Goal: Transaction & Acquisition: Purchase product/service

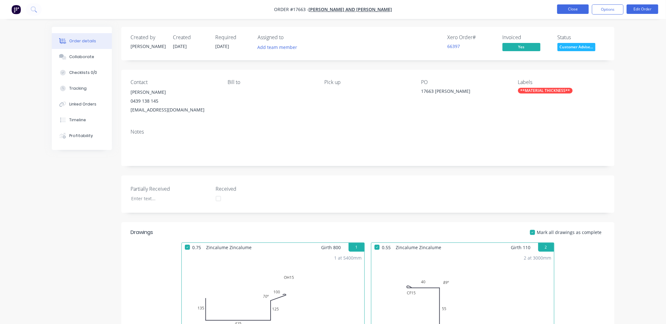
click at [577, 5] on button "Close" at bounding box center [573, 8] width 32 height 9
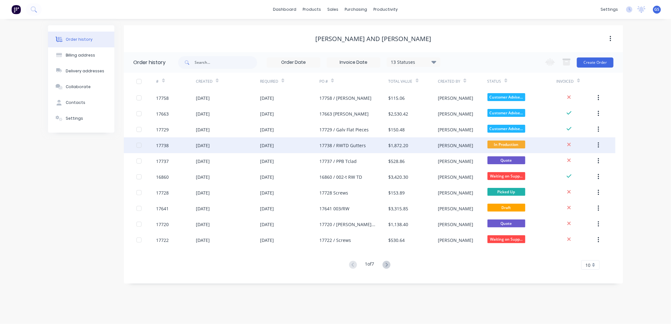
click at [401, 144] on div "$1,872.20" at bounding box center [399, 145] width 20 height 7
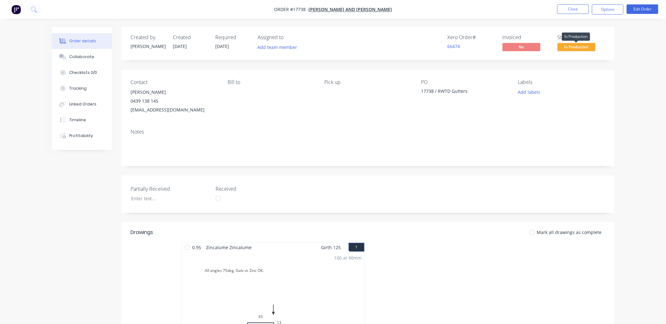
click at [585, 46] on span "In Production" at bounding box center [577, 47] width 38 height 8
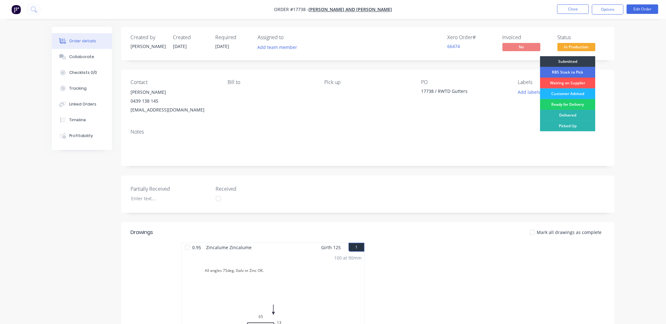
click at [579, 92] on div "Customer Advised" at bounding box center [567, 94] width 55 height 11
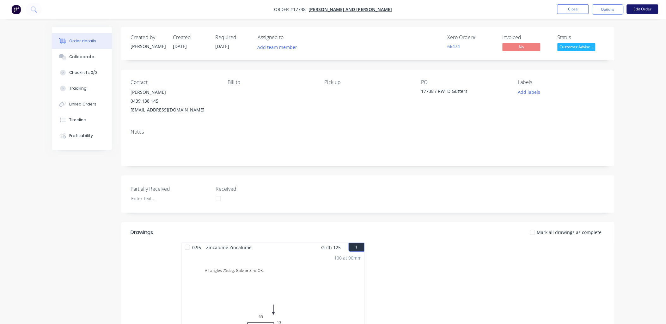
click at [643, 9] on button "Edit Order" at bounding box center [643, 8] width 32 height 9
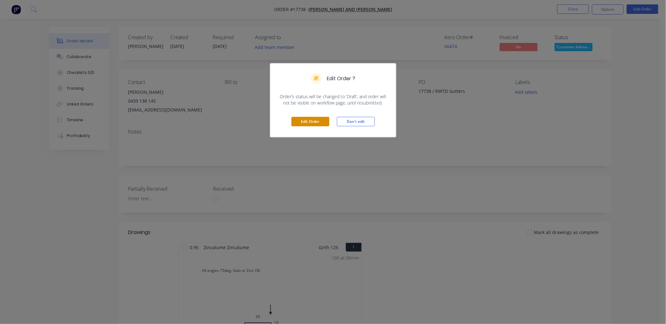
click at [320, 122] on button "Edit Order" at bounding box center [310, 121] width 38 height 9
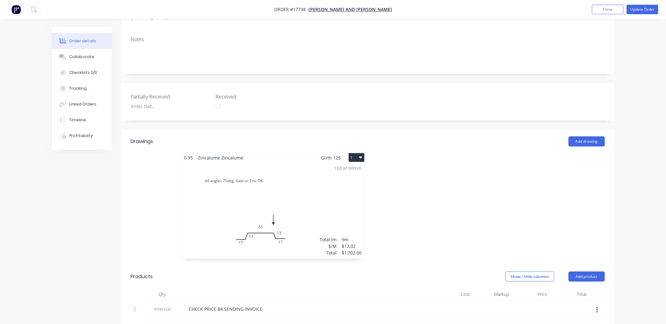
scroll to position [105, 0]
click at [296, 182] on div "100 at 90mm Total lm $/M Total 9m $17.02 $1,702.00" at bounding box center [273, 208] width 183 height 96
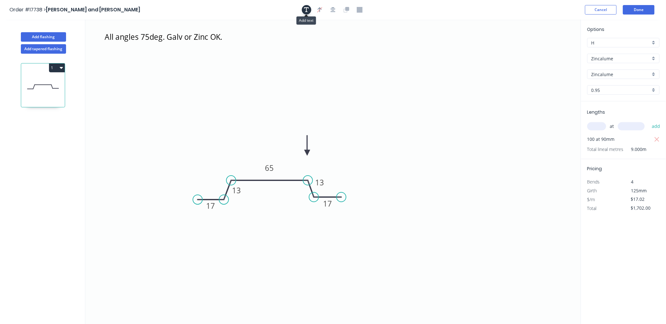
click at [307, 11] on icon "button" at bounding box center [306, 9] width 5 height 5
click at [133, 47] on textarea at bounding box center [126, 44] width 51 height 23
drag, startPoint x: 154, startPoint y: 52, endPoint x: 155, endPoint y: 81, distance: 28.8
click at [155, 81] on rect at bounding box center [127, 73] width 58 height 30
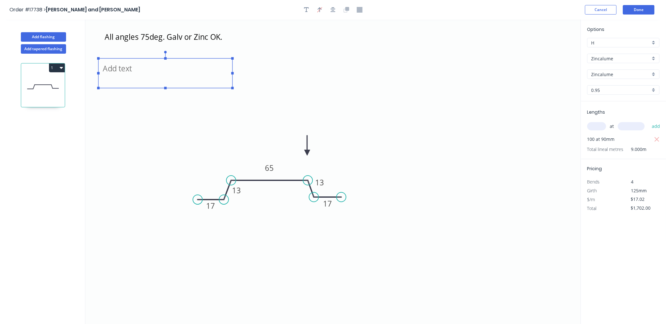
drag, startPoint x: 156, startPoint y: 72, endPoint x: 232, endPoint y: 65, distance: 77.1
click at [232, 65] on icon "All angles 75deg. Galv or Zinc OK. 17 13 65 13 17" at bounding box center [333, 172] width 496 height 305
click at [124, 65] on textarea at bounding box center [165, 73] width 128 height 23
type textarea "Made 100/90mm. Charged 100/300mm"
click at [656, 138] on icon "button" at bounding box center [657, 139] width 5 height 5
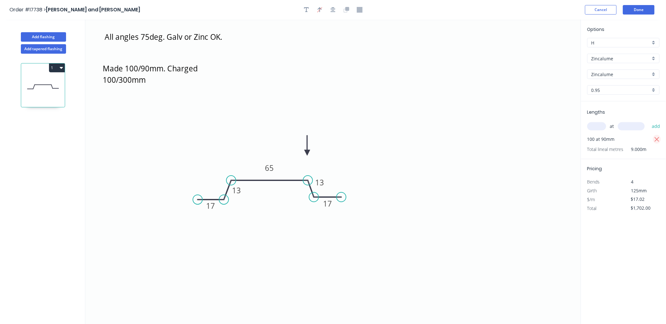
click at [656, 139] on icon "button" at bounding box center [657, 140] width 6 height 8
type input "$0.00"
click at [593, 127] on input "text" at bounding box center [596, 126] width 19 height 8
type input "1"
type input "30000"
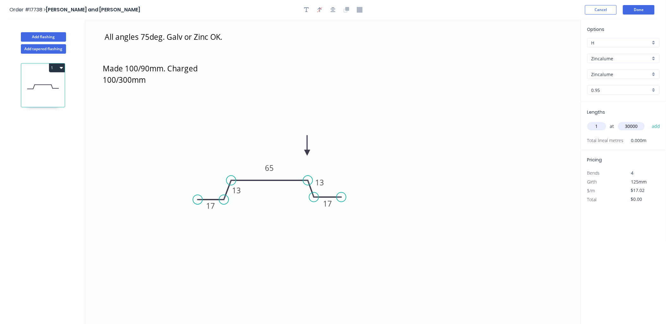
click at [649, 121] on button "add" at bounding box center [656, 126] width 15 height 11
type input "$510.60"
click at [634, 9] on button "Done" at bounding box center [639, 9] width 32 height 9
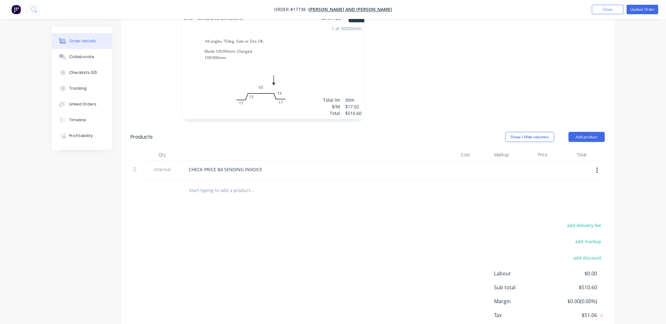
scroll to position [246, 0]
click at [597, 164] on icon "button" at bounding box center [598, 167] width 2 height 7
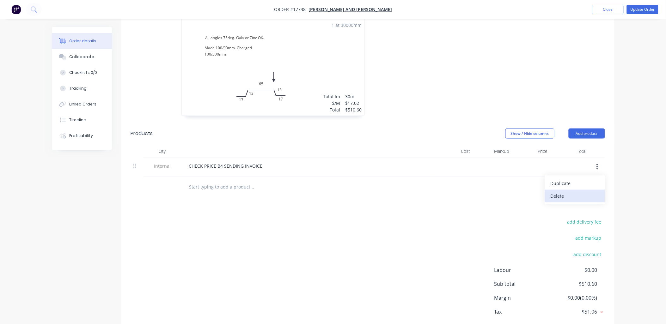
click at [561, 192] on div "Delete" at bounding box center [575, 196] width 49 height 9
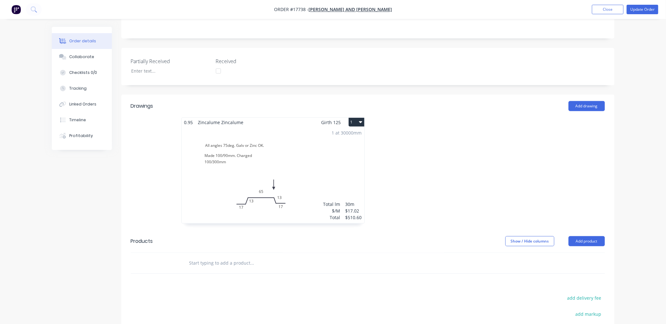
scroll to position [169, 0]
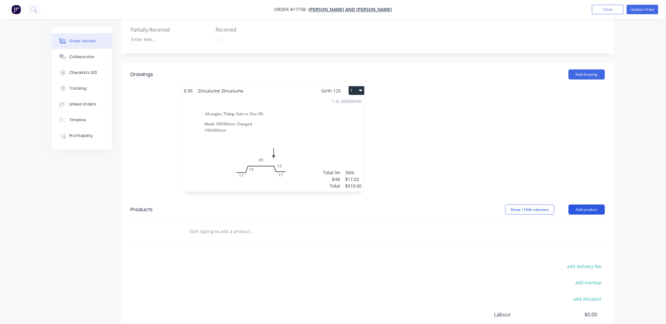
click at [591, 205] on button "Add product" at bounding box center [587, 210] width 36 height 10
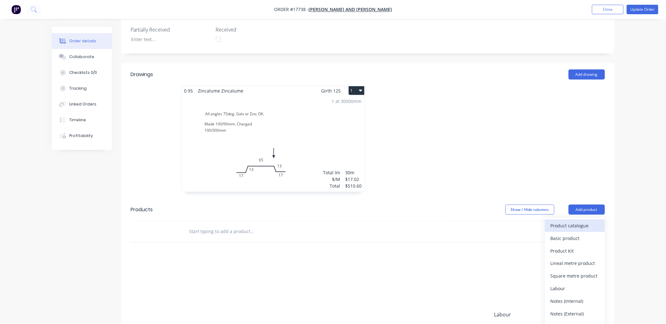
click at [580, 221] on div "Product catalogue" at bounding box center [575, 225] width 49 height 9
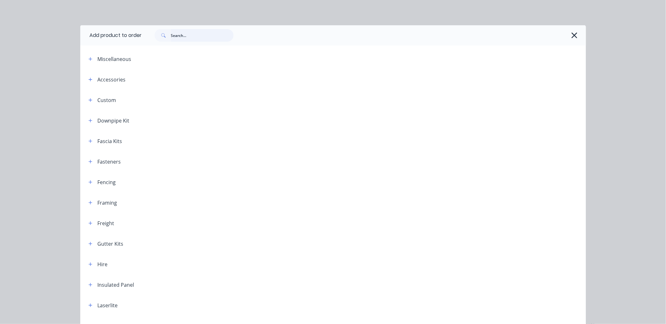
click at [192, 36] on input "text" at bounding box center [202, 35] width 63 height 13
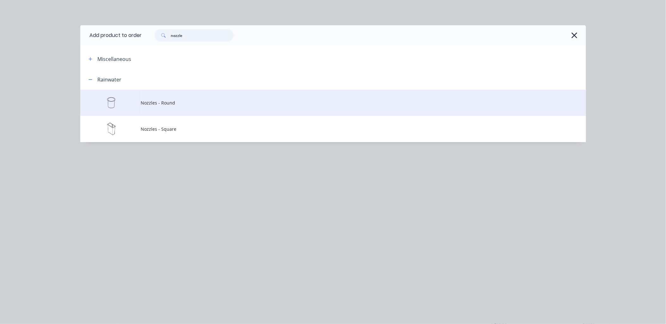
type input "nozzle"
click at [164, 104] on span "Nozzles - Round" at bounding box center [319, 103] width 356 height 7
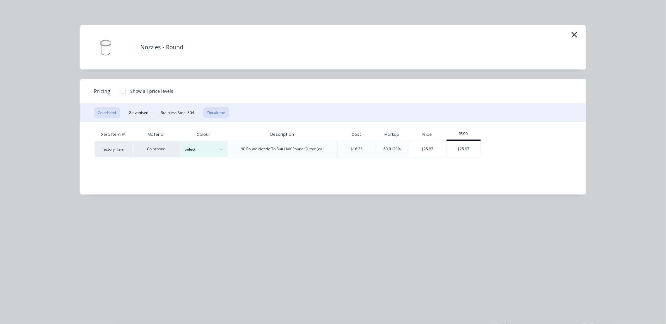
click at [222, 114] on button "Zincalume" at bounding box center [216, 112] width 26 height 11
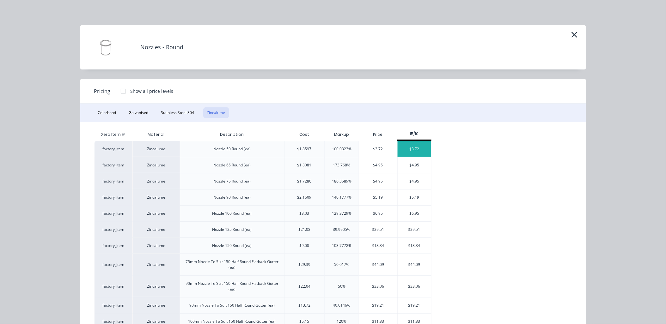
click at [415, 149] on div "$3.72" at bounding box center [415, 149] width 34 height 16
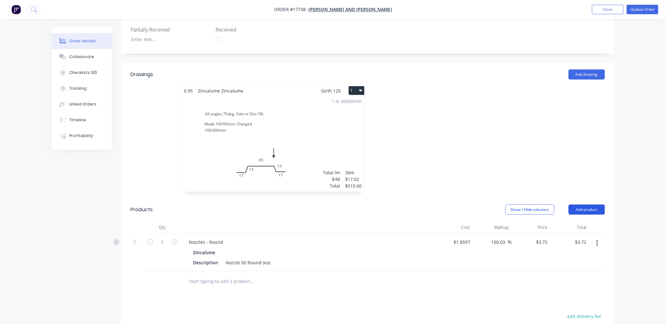
click at [587, 205] on button "Add product" at bounding box center [587, 210] width 36 height 10
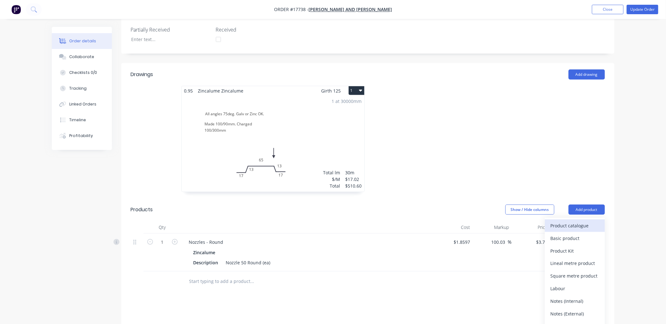
click at [579, 221] on div "Product catalogue" at bounding box center [575, 225] width 49 height 9
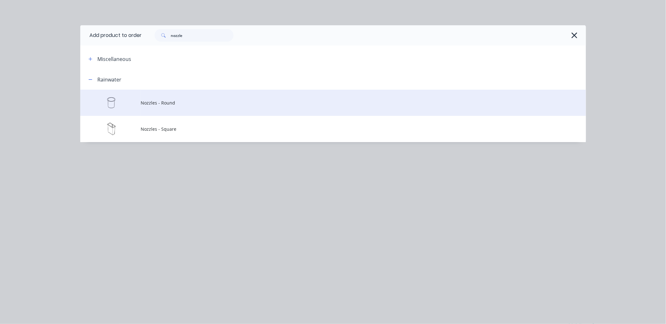
click at [197, 103] on span "Nozzles - Round" at bounding box center [319, 103] width 356 height 7
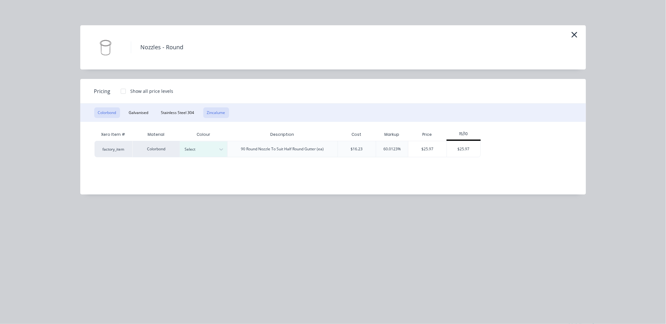
click at [211, 112] on button "Zincalume" at bounding box center [216, 112] width 26 height 11
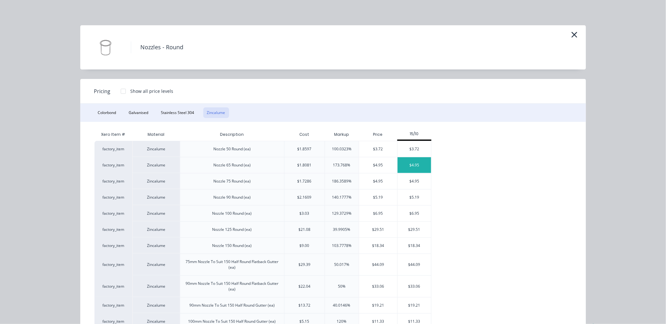
click at [426, 164] on div "$4.95" at bounding box center [415, 165] width 34 height 16
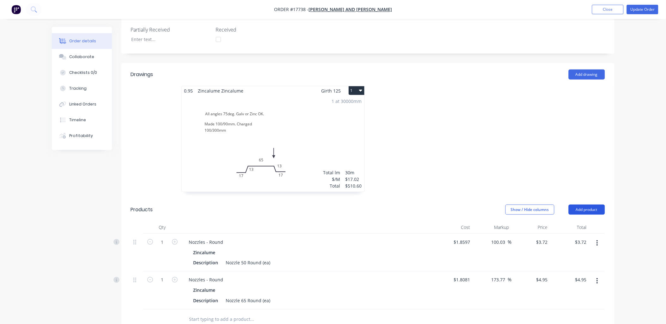
click at [598, 205] on button "Add product" at bounding box center [587, 210] width 36 height 10
click at [585, 221] on div "Product catalogue" at bounding box center [575, 225] width 49 height 9
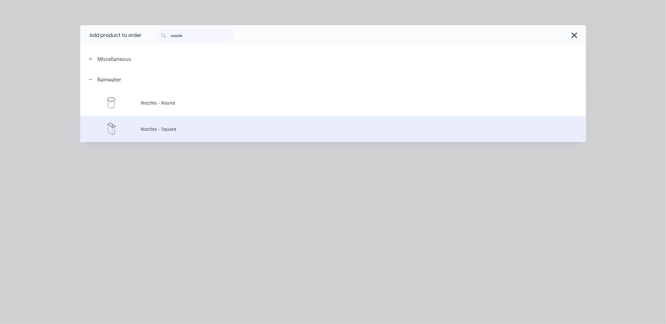
click at [175, 128] on span "Nozzles - Square" at bounding box center [319, 129] width 356 height 7
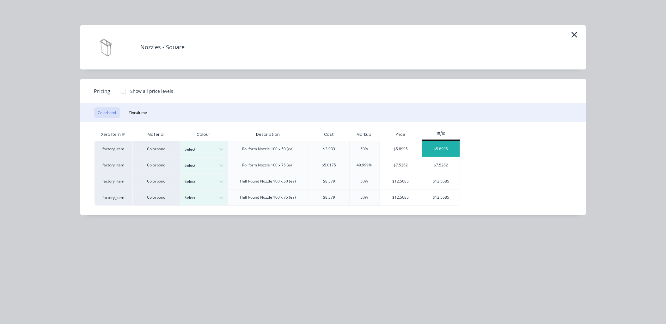
click at [431, 147] on div "$5.8995" at bounding box center [441, 149] width 38 height 16
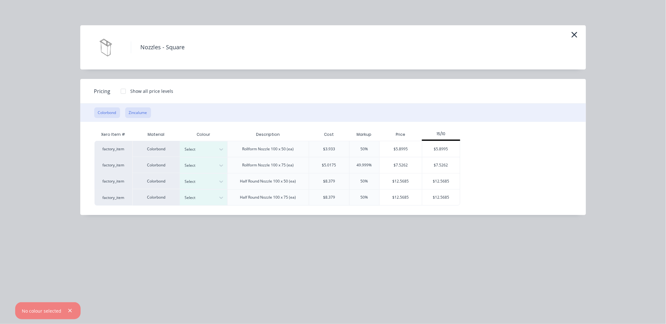
click at [143, 115] on button "Zincalume" at bounding box center [138, 112] width 26 height 11
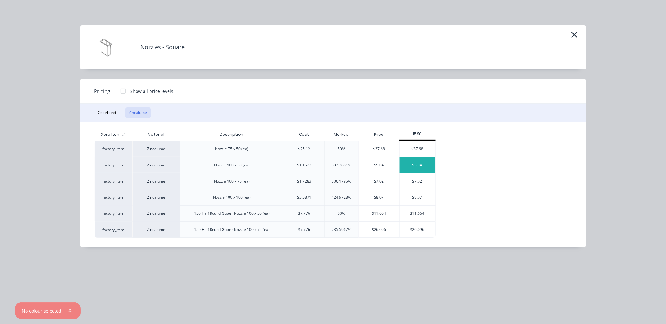
click at [425, 159] on div "$5.04" at bounding box center [418, 165] width 36 height 16
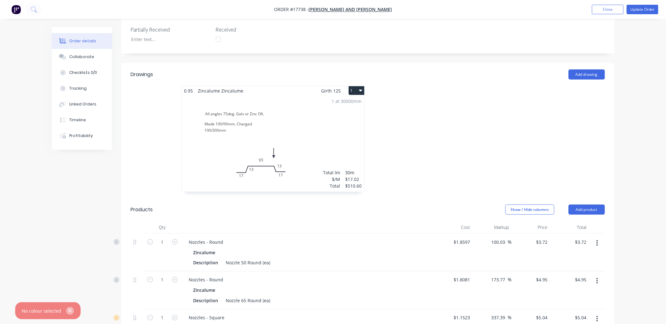
click at [69, 311] on icon "button" at bounding box center [70, 311] width 4 height 6
click at [583, 205] on button "Add product" at bounding box center [587, 210] width 36 height 10
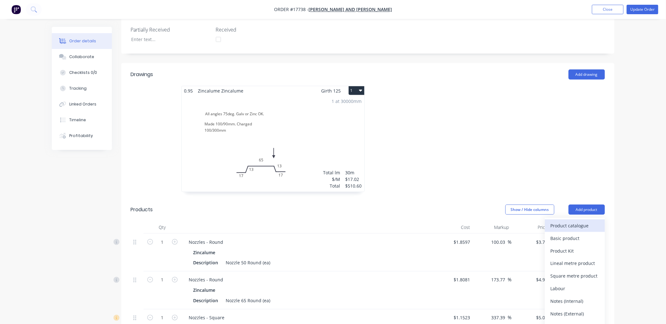
click at [570, 221] on div "Product catalogue" at bounding box center [575, 225] width 49 height 9
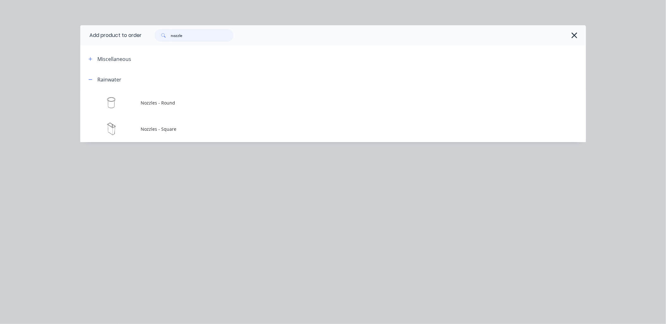
drag, startPoint x: 194, startPoint y: 37, endPoint x: 129, endPoint y: 42, distance: 65.6
click at [129, 42] on header "Add product to order nozzle" at bounding box center [333, 35] width 506 height 20
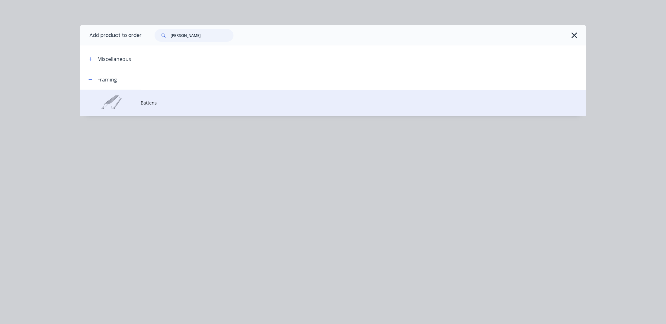
type input "[PERSON_NAME]"
click at [156, 104] on span "Battens" at bounding box center [319, 103] width 356 height 7
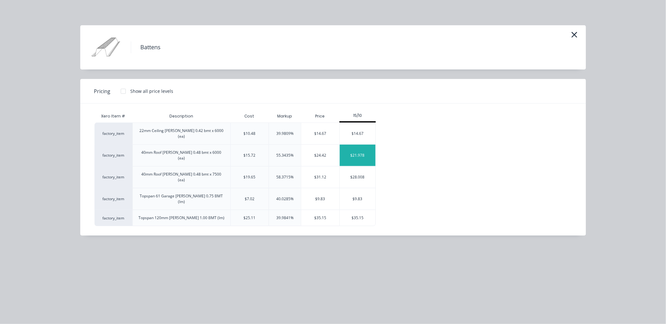
click at [355, 146] on div "$21.978" at bounding box center [358, 155] width 36 height 21
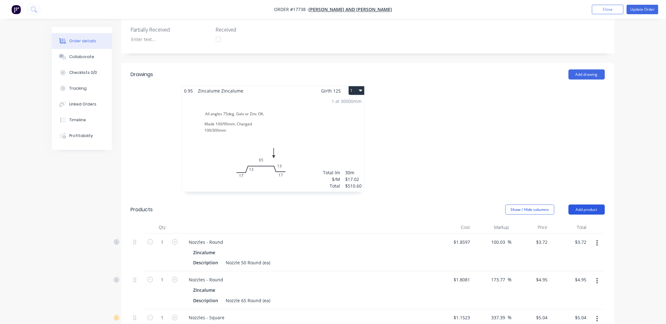
click at [593, 205] on button "Add product" at bounding box center [587, 210] width 36 height 10
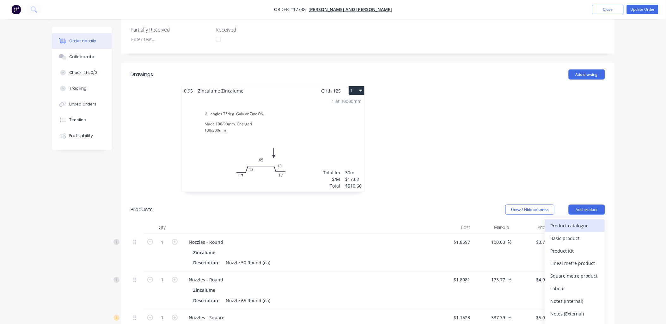
click at [565, 221] on div "Product catalogue" at bounding box center [575, 225] width 49 height 9
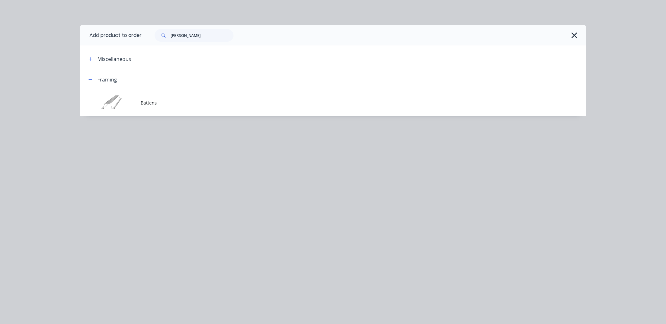
scroll to position [403, 0]
click at [175, 36] on input "[PERSON_NAME]" at bounding box center [202, 35] width 63 height 13
click at [176, 36] on input "[PERSON_NAME]" at bounding box center [202, 35] width 63 height 13
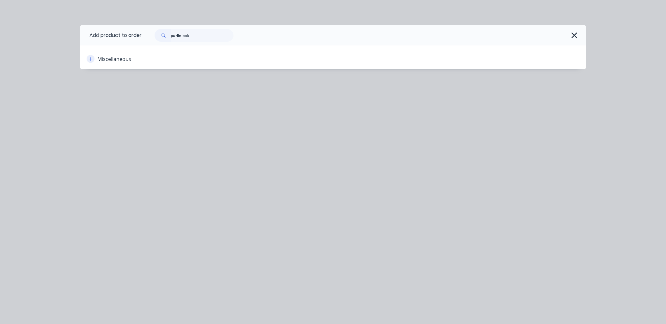
click at [89, 59] on icon "button" at bounding box center [91, 59] width 4 height 4
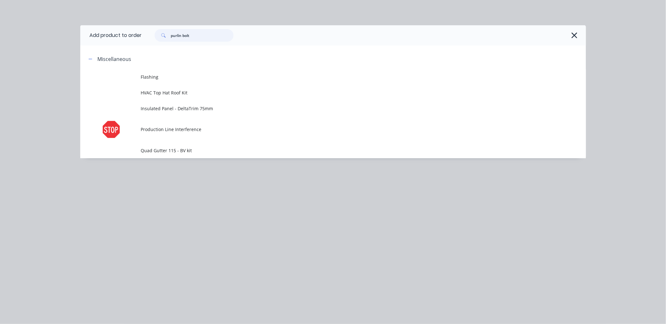
drag, startPoint x: 201, startPoint y: 36, endPoint x: 148, endPoint y: 37, distance: 53.1
click at [148, 37] on div "purlin bolt" at bounding box center [361, 35] width 438 height 13
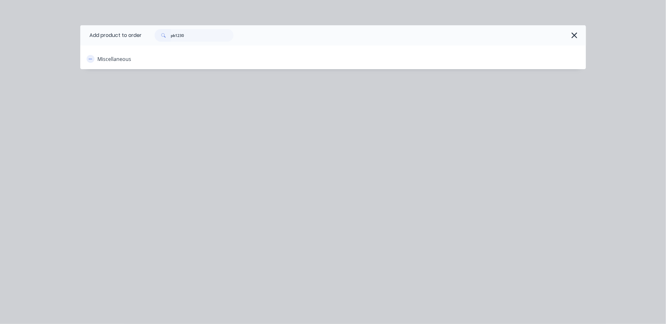
click at [89, 56] on button "button" at bounding box center [91, 59] width 8 height 8
click at [91, 59] on icon "button" at bounding box center [91, 59] width 4 height 4
drag, startPoint x: 186, startPoint y: 36, endPoint x: 167, endPoint y: 34, distance: 19.4
click at [167, 34] on div "pb1230" at bounding box center [194, 35] width 79 height 13
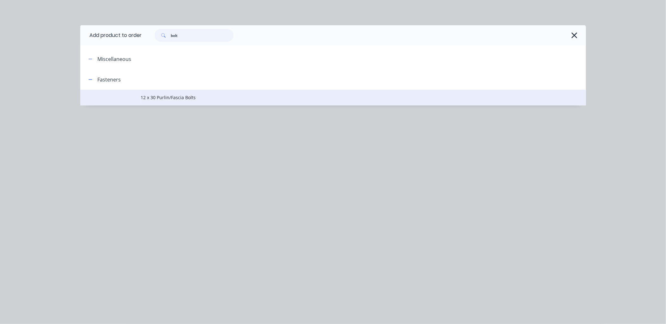
type input "bolt"
click at [190, 99] on span "12 x 30 Purlin/Fascia Bolts" at bounding box center [319, 97] width 356 height 7
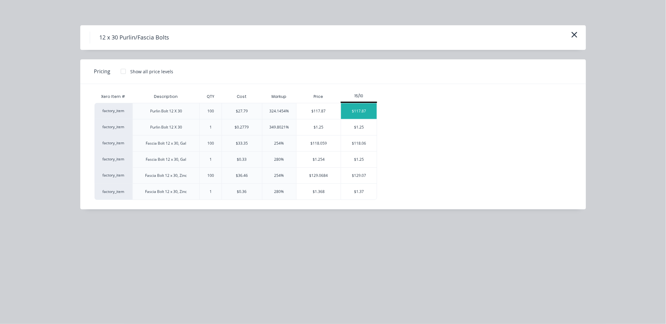
click at [366, 111] on div "$117.87" at bounding box center [359, 111] width 36 height 16
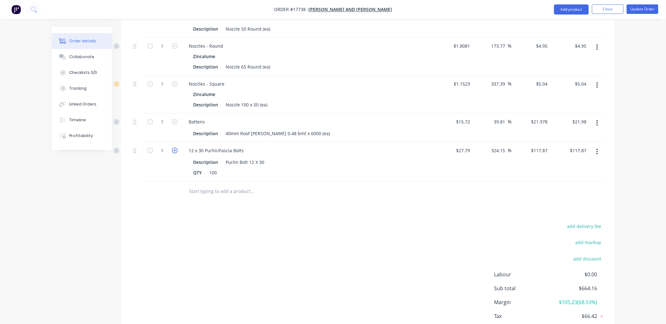
click at [175, 148] on icon "button" at bounding box center [175, 151] width 6 height 6
type input "2"
type input "$235.74"
click at [177, 119] on icon "button" at bounding box center [175, 122] width 6 height 6
type input "2"
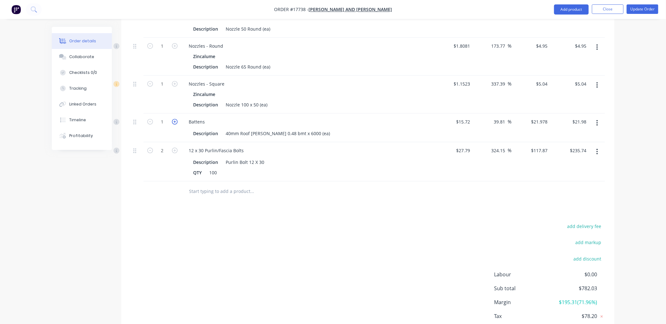
type input "$43.96"
click at [177, 119] on icon "button" at bounding box center [175, 122] width 6 height 6
type input "3"
type input "$65.93"
click at [177, 119] on icon "button" at bounding box center [175, 122] width 6 height 6
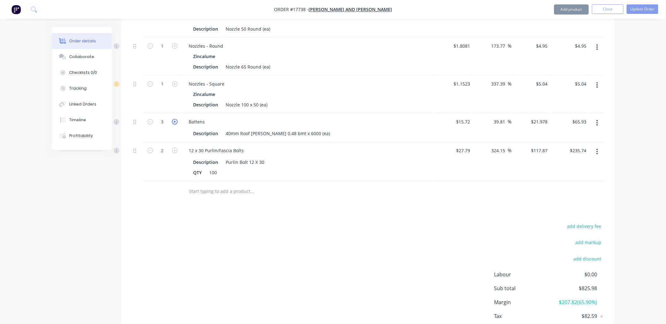
type input "4"
type input "$87.91"
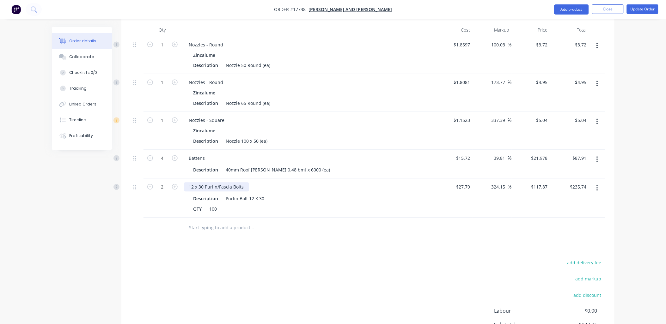
scroll to position [298, 0]
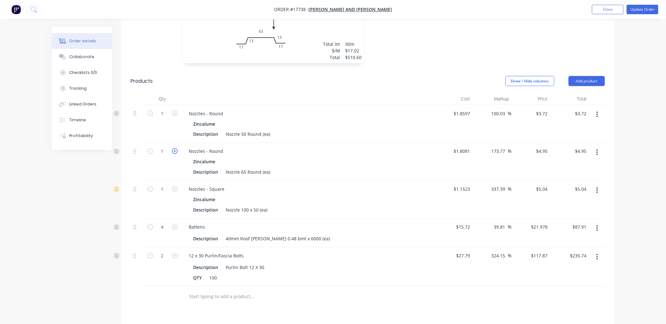
click at [175, 149] on icon "button" at bounding box center [175, 152] width 6 height 6
type input "2"
type input "$9.90"
click at [175, 149] on icon "button" at bounding box center [175, 152] width 6 height 6
type input "3"
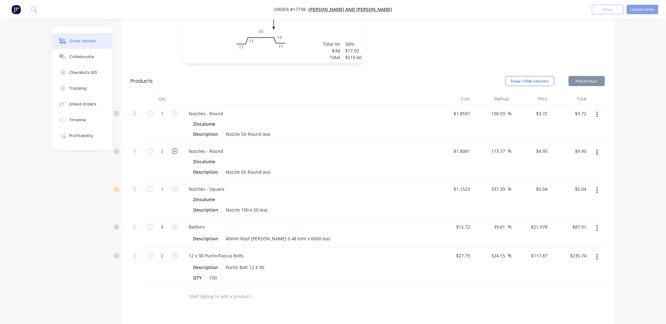
type input "$14.85"
click at [175, 149] on icon "button" at bounding box center [175, 152] width 6 height 6
type input "4"
type input "$19.80"
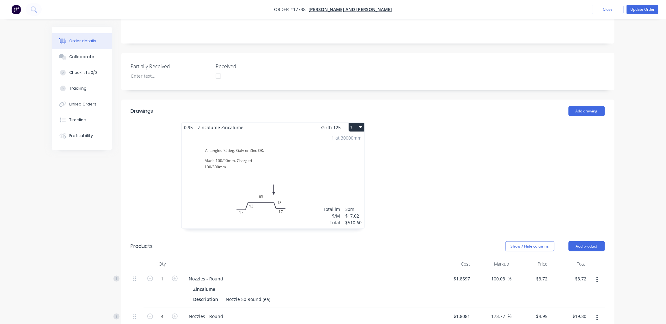
scroll to position [293, 0]
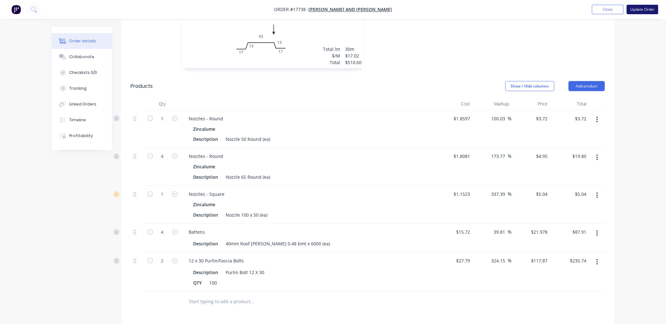
click at [645, 9] on button "Update Order" at bounding box center [643, 9] width 32 height 9
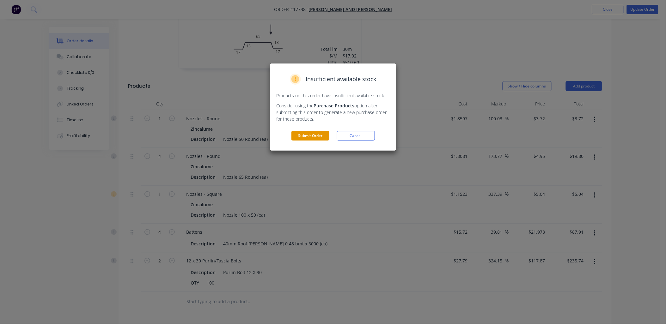
click at [308, 135] on button "Submit Order" at bounding box center [310, 135] width 38 height 9
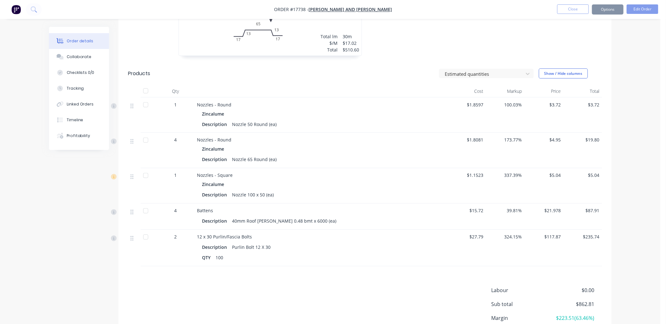
scroll to position [290, 0]
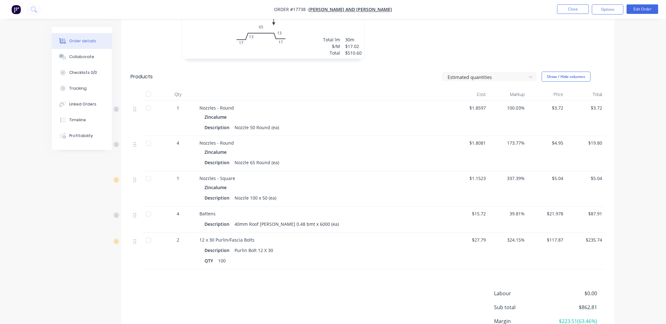
click at [149, 94] on div at bounding box center [148, 94] width 13 height 13
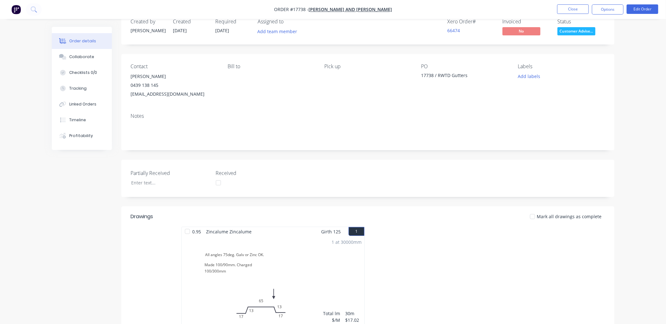
scroll to position [0, 0]
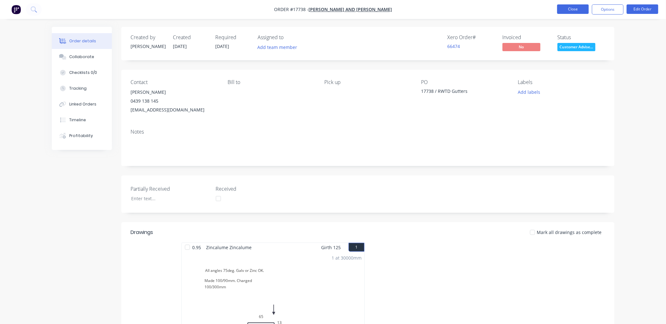
click at [576, 9] on button "Close" at bounding box center [573, 8] width 32 height 9
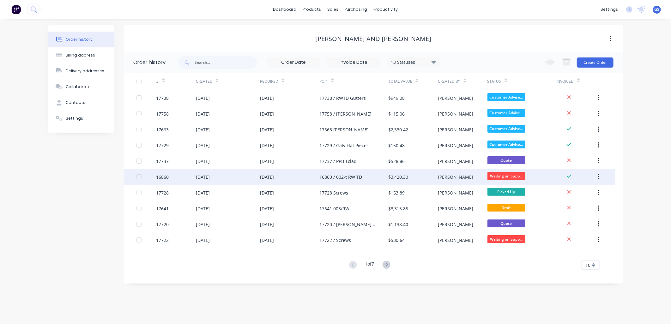
click at [358, 175] on div "16860 / 002-t RW TD" at bounding box center [341, 177] width 43 height 7
